Goal: Information Seeking & Learning: Learn about a topic

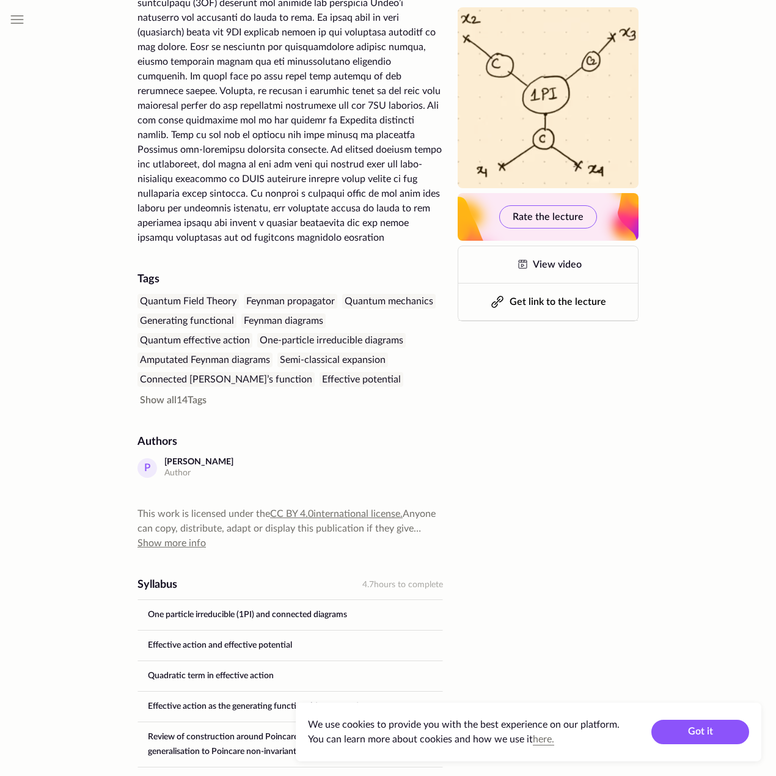
scroll to position [337, 0]
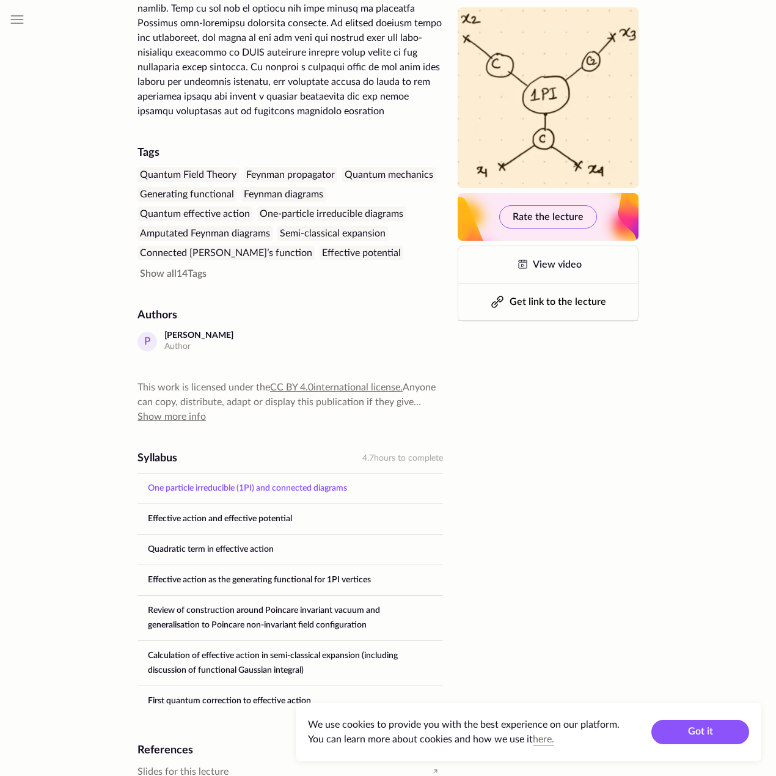
click at [279, 474] on link "One particle irreducible (1PI) and connected diagrams" at bounding box center [290, 488] width 304 height 29
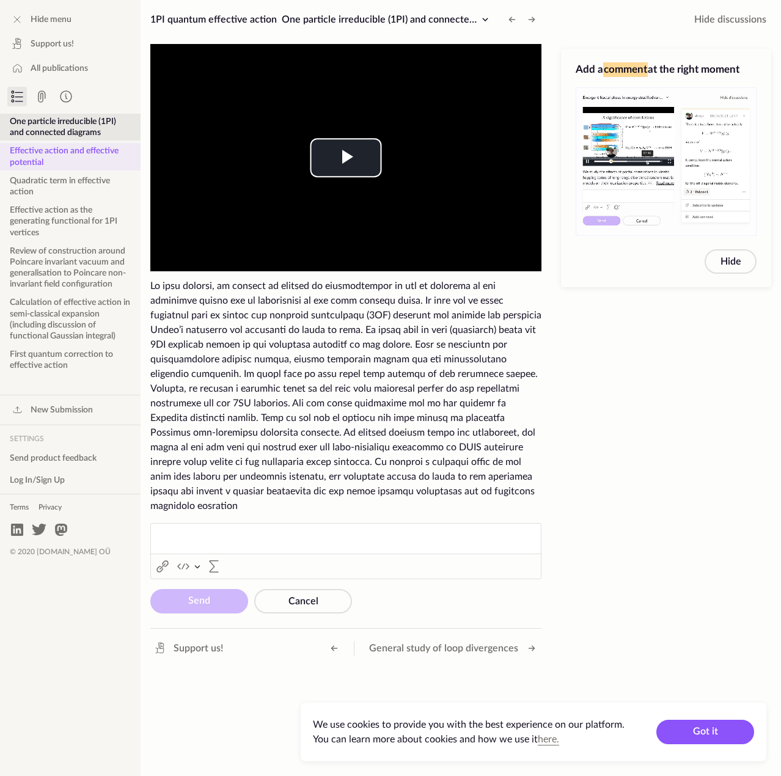
click at [73, 161] on button "Effective action and effective potential" at bounding box center [70, 156] width 141 height 27
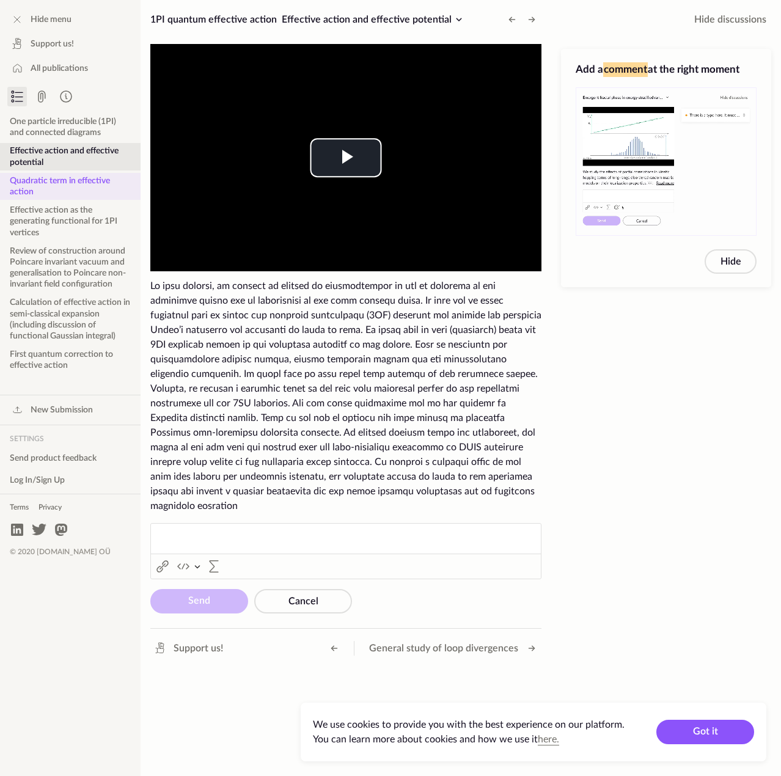
click at [65, 177] on button "Quadratic term in effective action" at bounding box center [70, 186] width 141 height 27
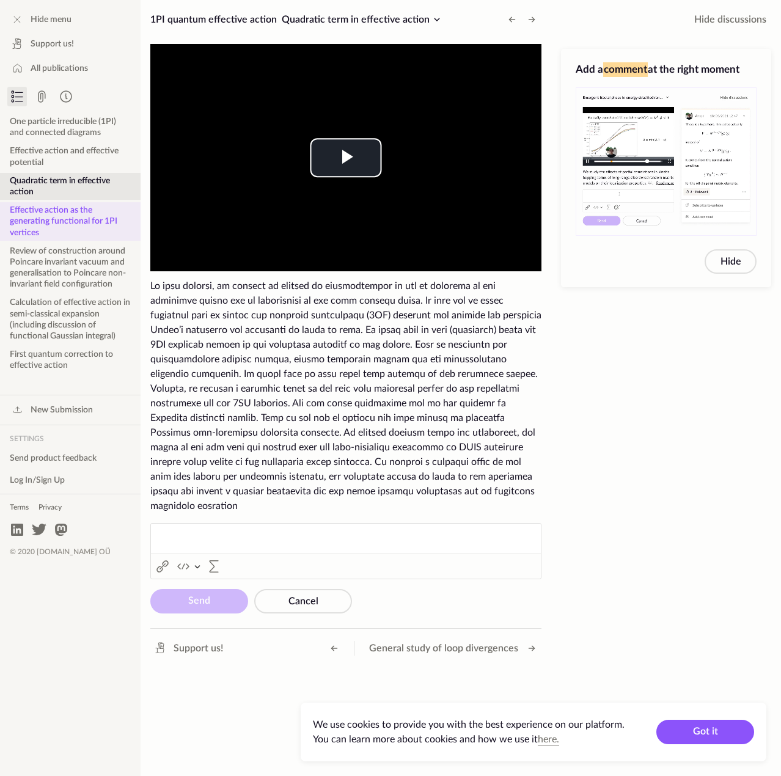
click at [67, 222] on button "Effective action as the generating functional for 1PI vertices" at bounding box center [70, 221] width 141 height 38
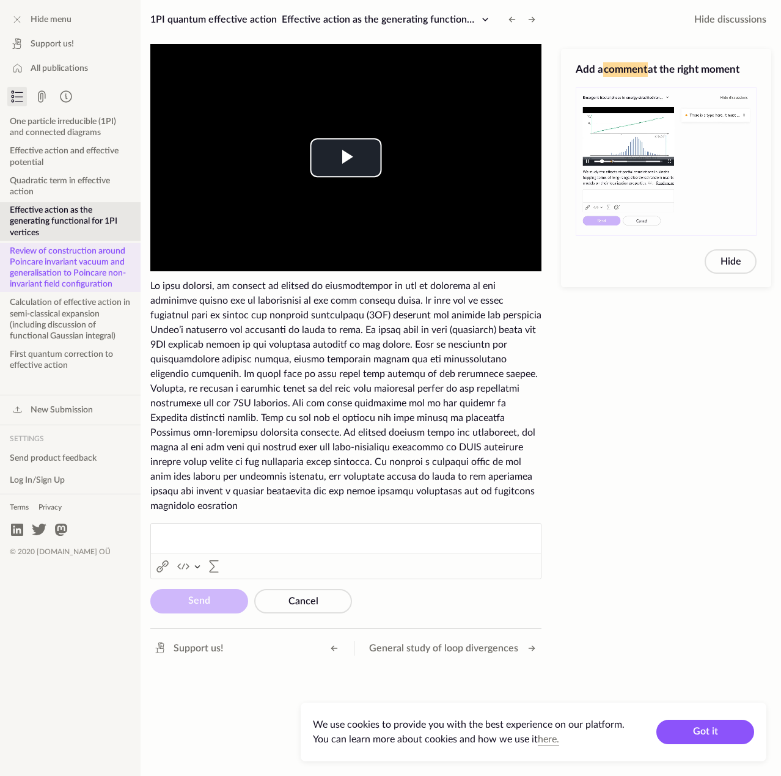
click at [70, 257] on button "Review of construction around Poincare invariant vacuum and generalisation to P…" at bounding box center [70, 267] width 141 height 49
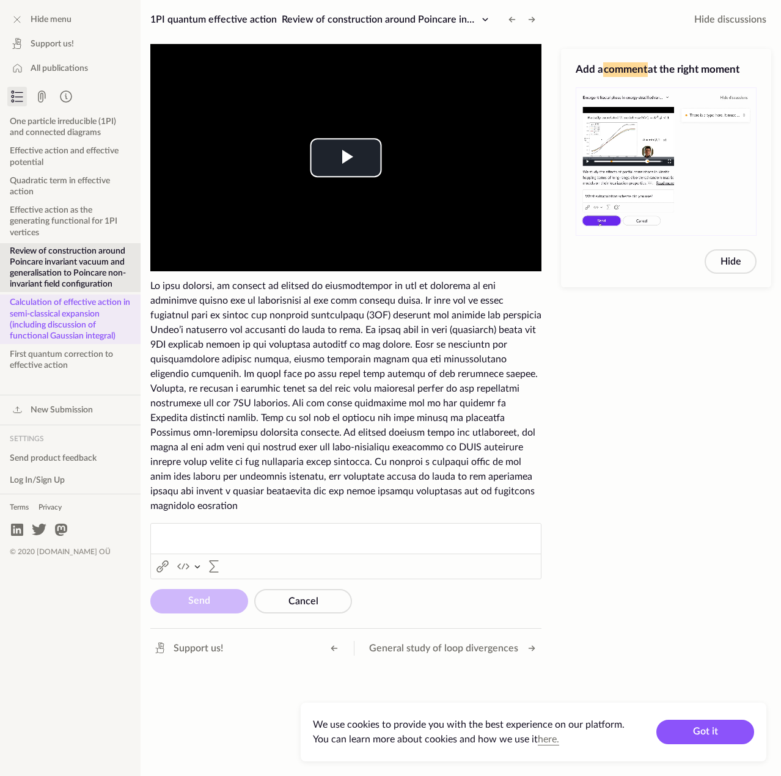
click at [84, 307] on button "Calculation of effective action in semi-classical expansion (including discussi…" at bounding box center [70, 319] width 141 height 49
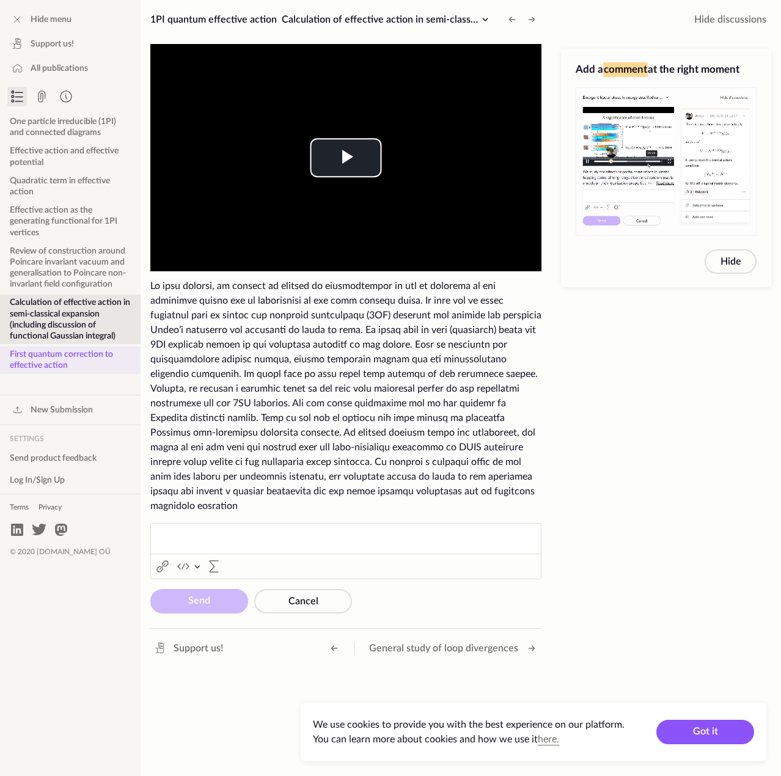
click at [89, 359] on button "First quantum correction to effective action" at bounding box center [70, 359] width 141 height 27
